Goal: Task Accomplishment & Management: Complete application form

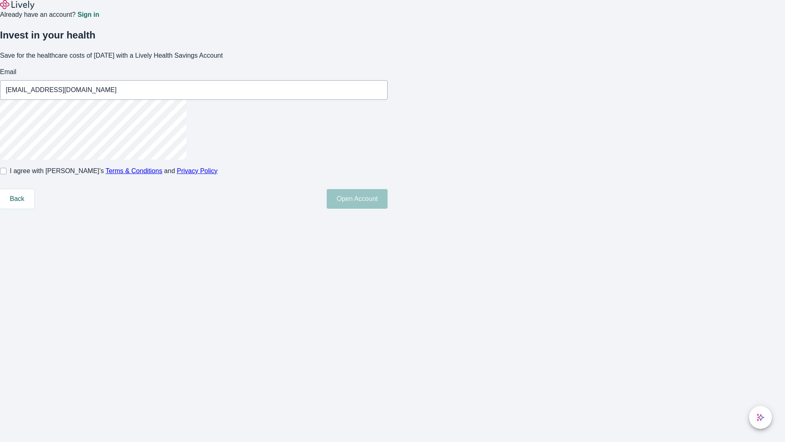
click at [7, 174] on input "I agree with Lively’s Terms & Conditions and Privacy Policy" at bounding box center [3, 171] width 7 height 7
checkbox input "true"
click at [388, 209] on button "Open Account" at bounding box center [357, 199] width 61 height 20
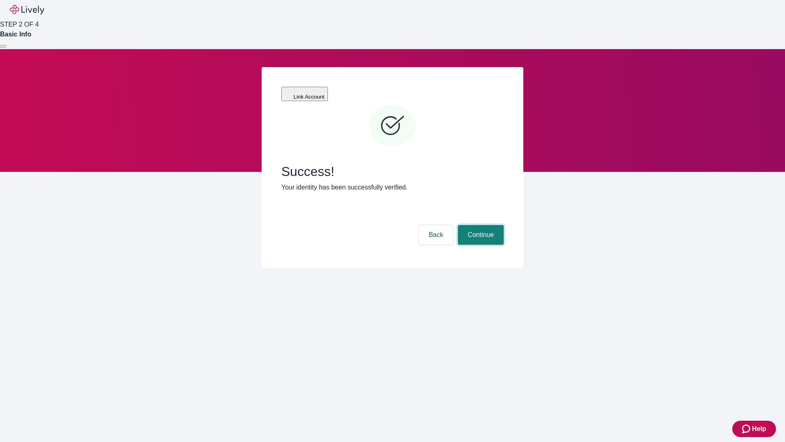
click at [480, 225] on button "Continue" at bounding box center [481, 235] width 46 height 20
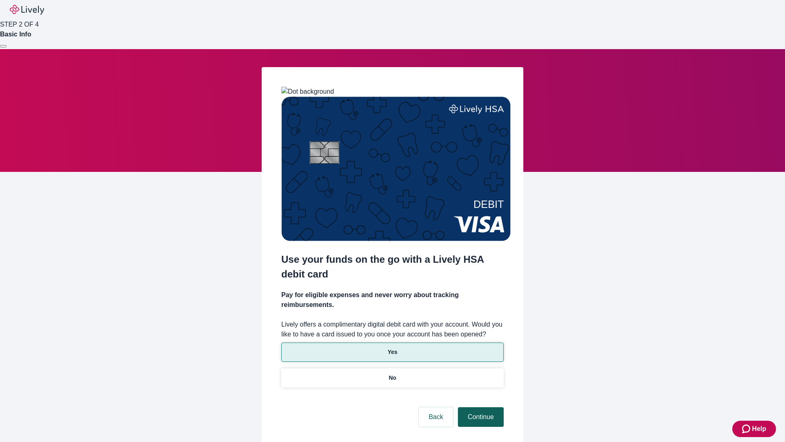
click at [392, 348] on p "Yes" at bounding box center [393, 352] width 10 height 9
click at [480, 407] on button "Continue" at bounding box center [481, 417] width 46 height 20
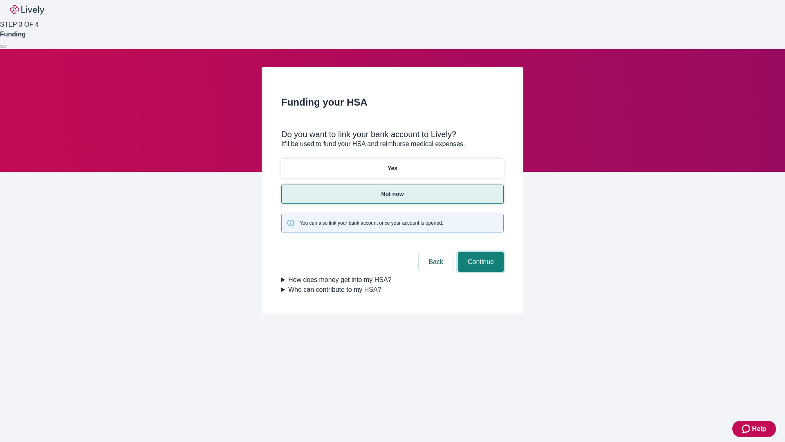
click at [480, 252] on button "Continue" at bounding box center [481, 262] width 46 height 20
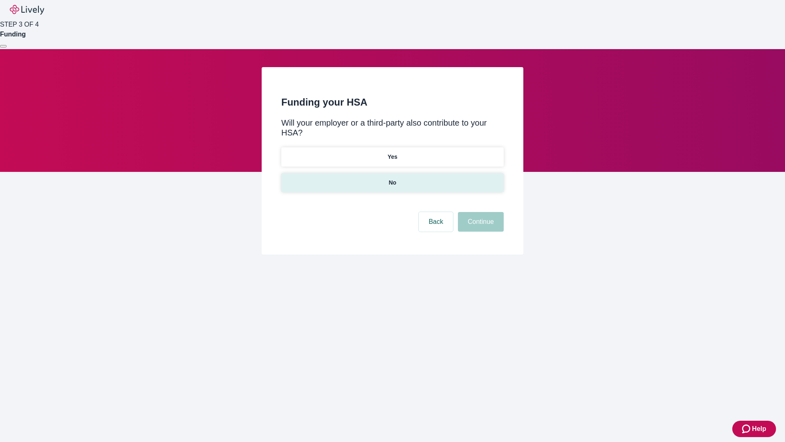
click at [392, 178] on p "No" at bounding box center [393, 182] width 8 height 9
click at [480, 212] on button "Continue" at bounding box center [481, 222] width 46 height 20
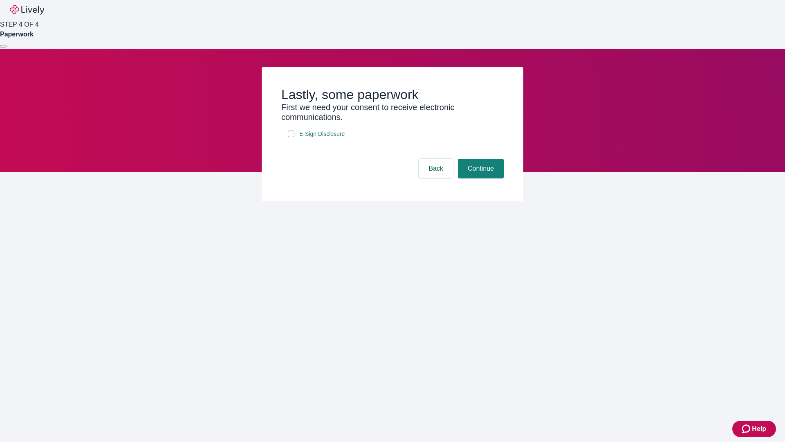
click at [291, 137] on input "E-Sign Disclosure" at bounding box center [291, 133] width 7 height 7
checkbox input "true"
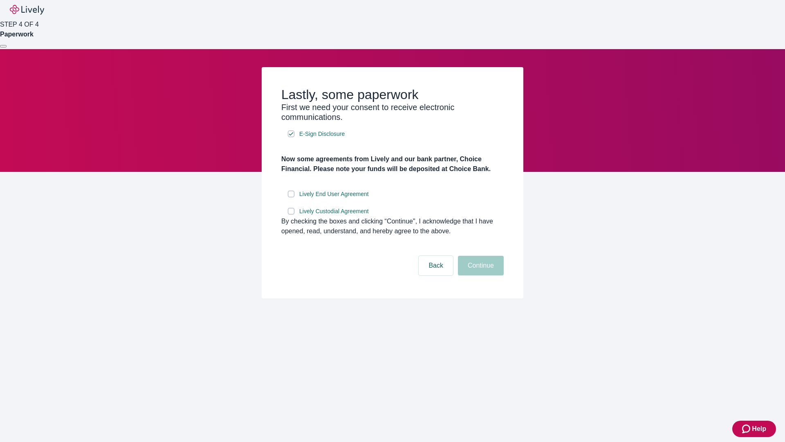
click at [291, 197] on input "Lively End User Agreement" at bounding box center [291, 194] width 7 height 7
checkbox input "true"
click at [291, 214] on input "Lively Custodial Agreement" at bounding box center [291, 211] width 7 height 7
checkbox input "true"
click at [480, 275] on button "Continue" at bounding box center [481, 266] width 46 height 20
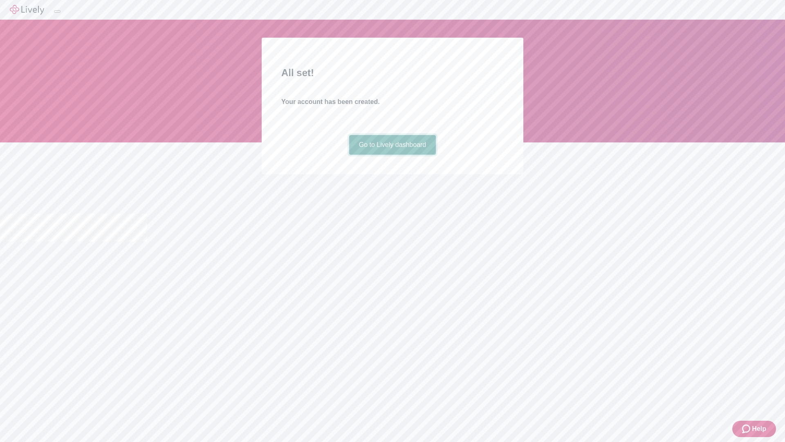
click at [392, 155] on link "Go to Lively dashboard" at bounding box center [392, 145] width 87 height 20
